Goal: Task Accomplishment & Management: Manage account settings

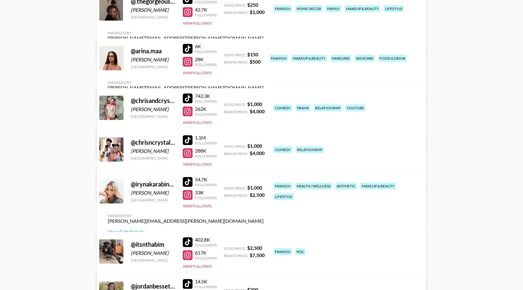
scroll to position [101, 0]
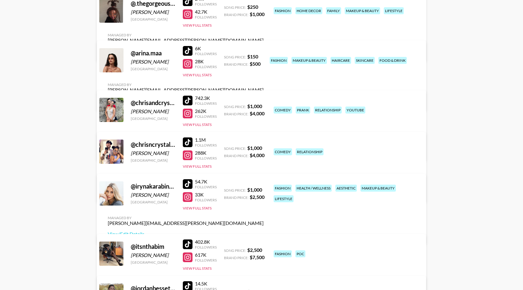
click at [264, 98] on link "View/Edit Details" at bounding box center [186, 101] width 156 height 6
click at [264, 189] on link "View/Edit Details" at bounding box center [186, 192] width 156 height 6
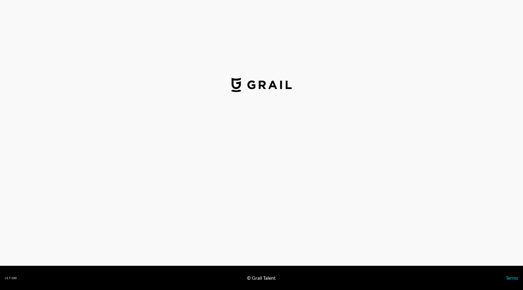
select select "USD"
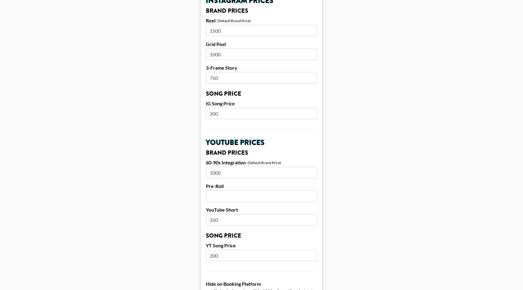
scroll to position [311, 0]
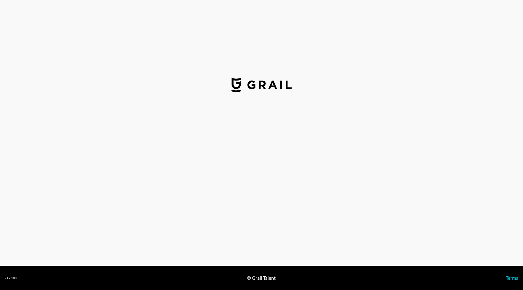
select select "USD"
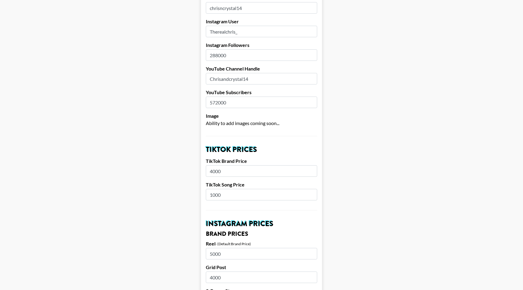
scroll to position [154, 0]
